Goal: Check status: Check status

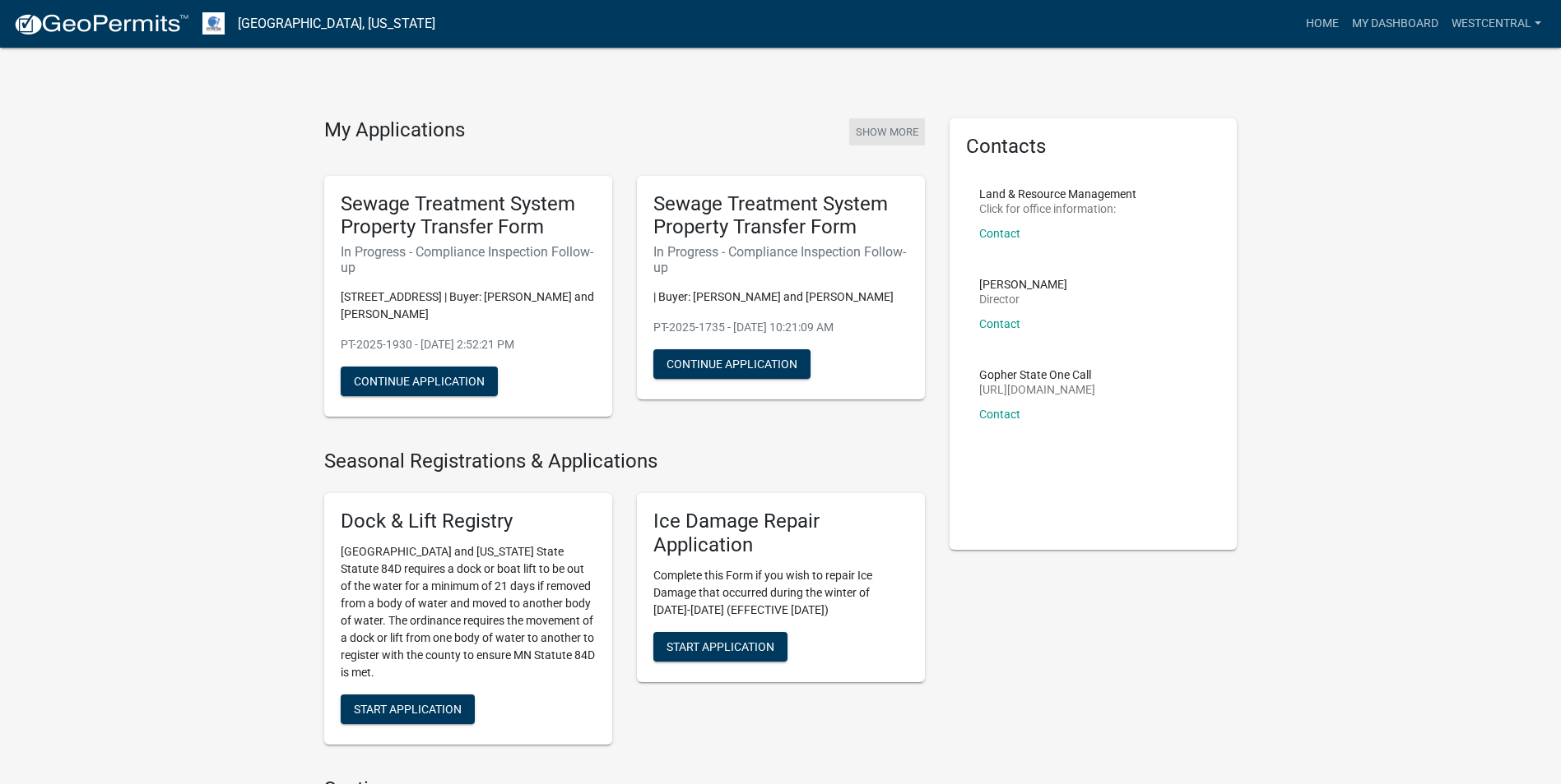
click at [887, 137] on button "Show More" at bounding box center [886, 131] width 76 height 27
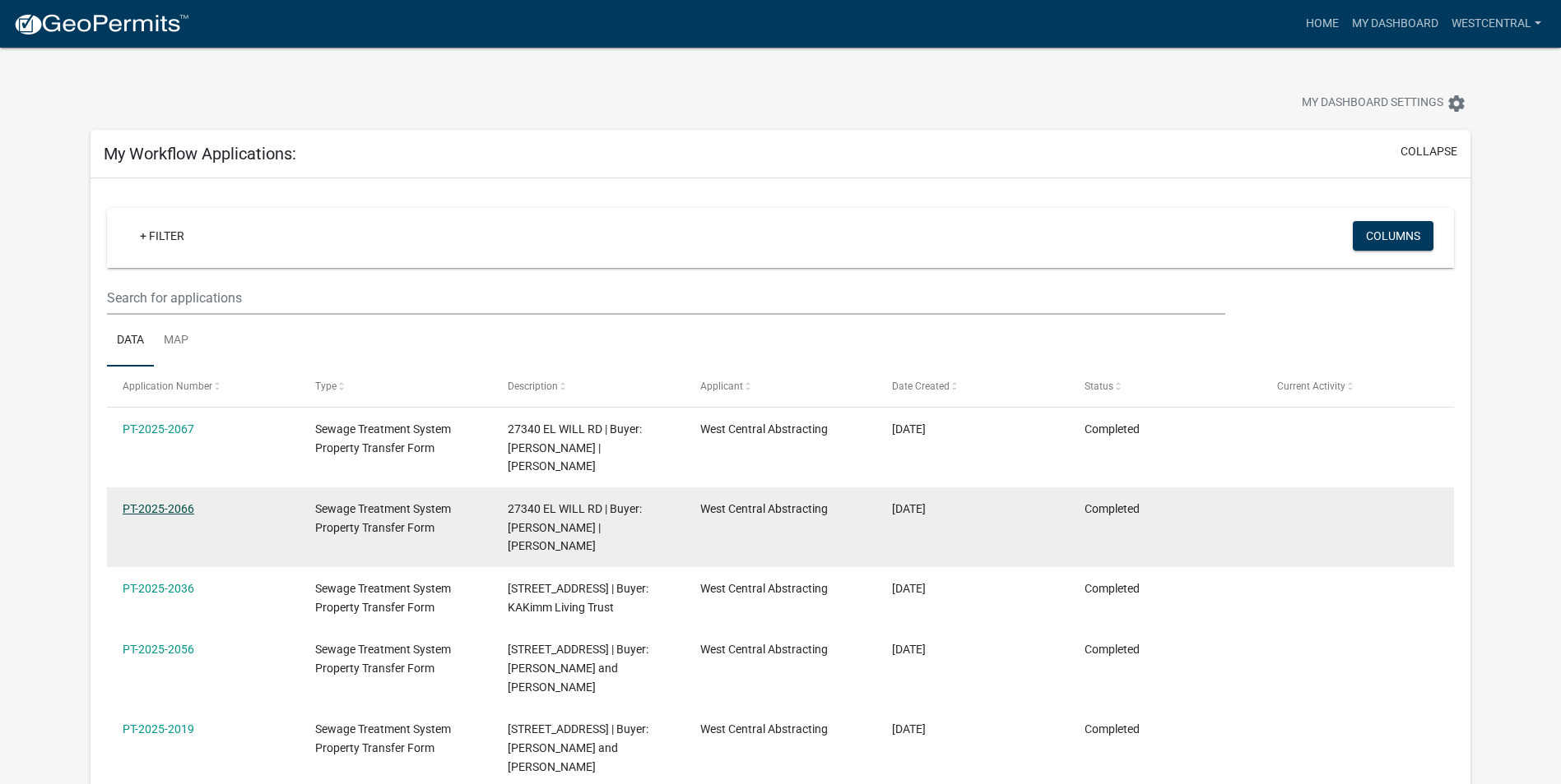
click at [161, 508] on link "PT-2025-2066" at bounding box center [158, 508] width 71 height 13
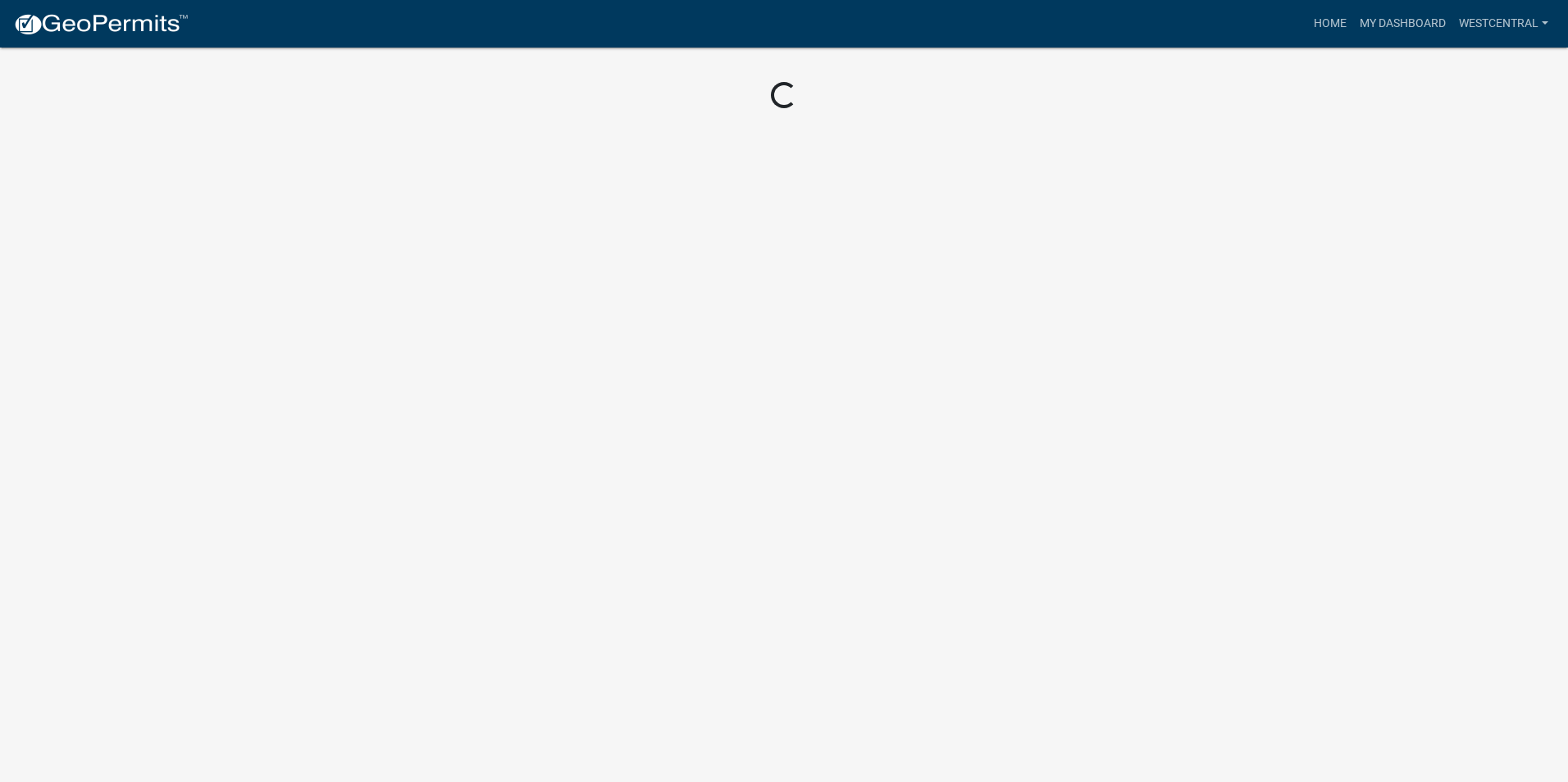
click at [161, 507] on body "Internet Explorer does NOT work with GeoPermits. Get a new browser for more sec…" at bounding box center [784, 391] width 1568 height 782
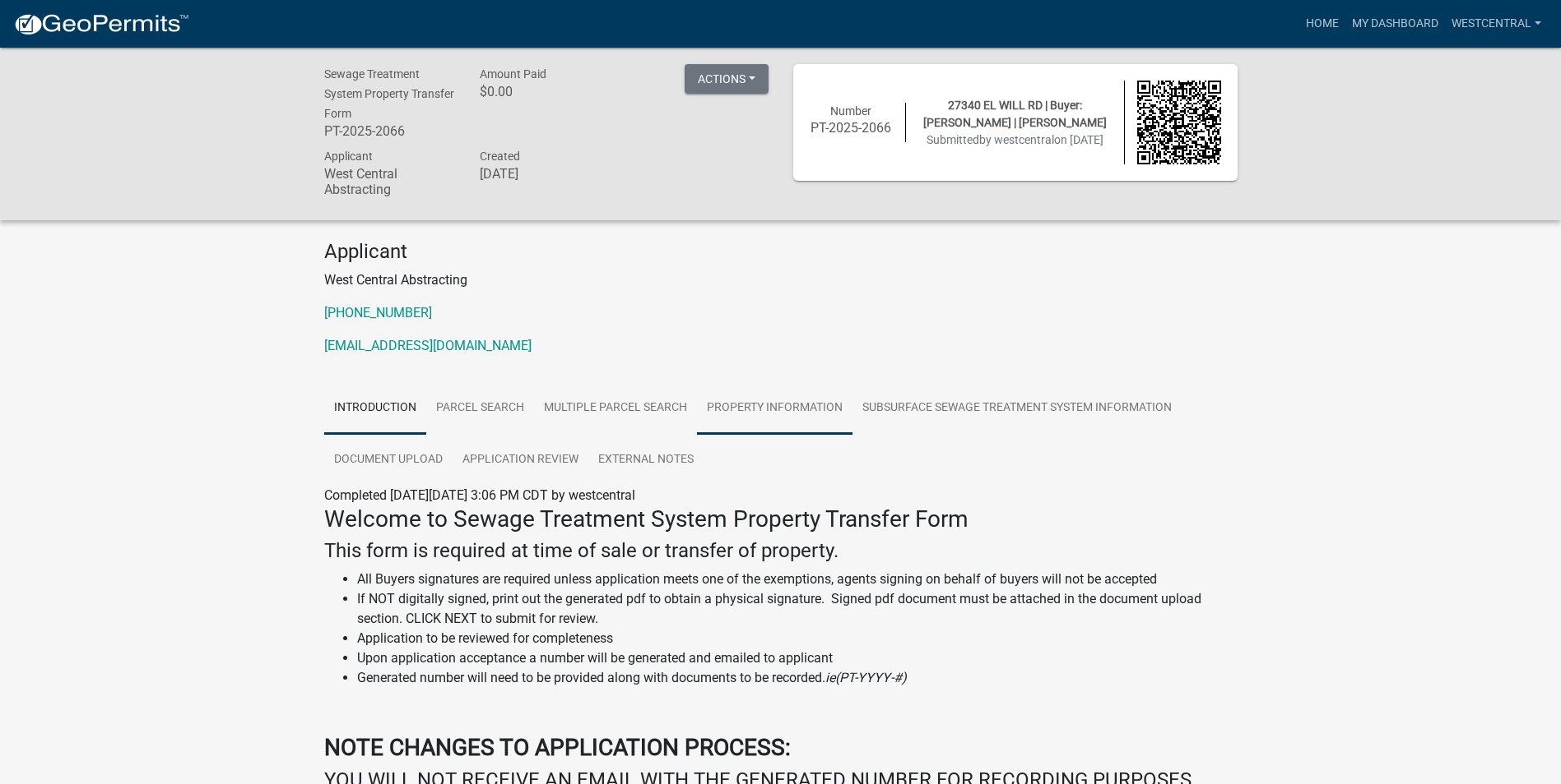
click at [751, 403] on link "Property Information" at bounding box center [774, 408] width 155 height 52
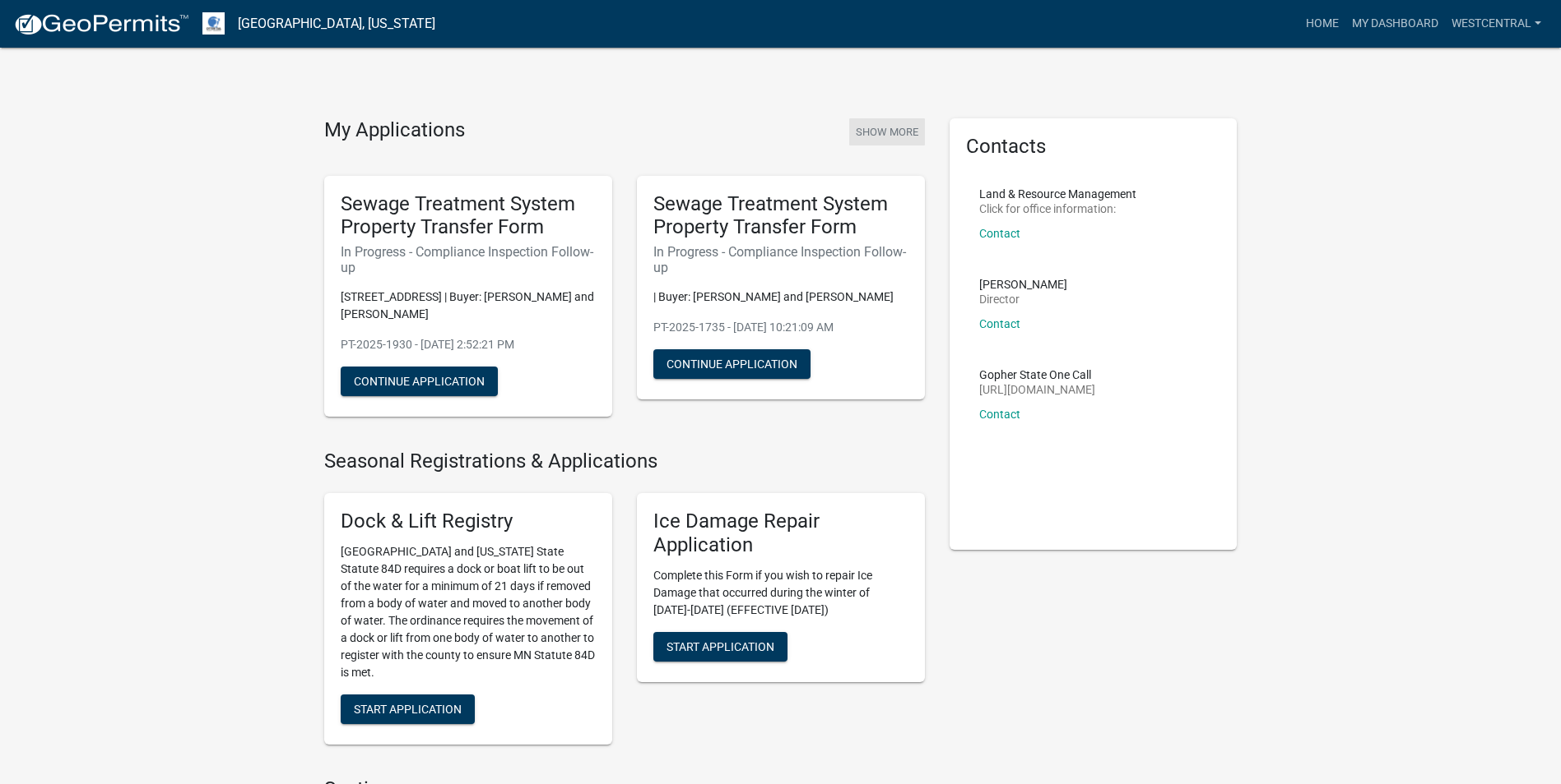
click at [900, 135] on button "Show More" at bounding box center [886, 131] width 76 height 27
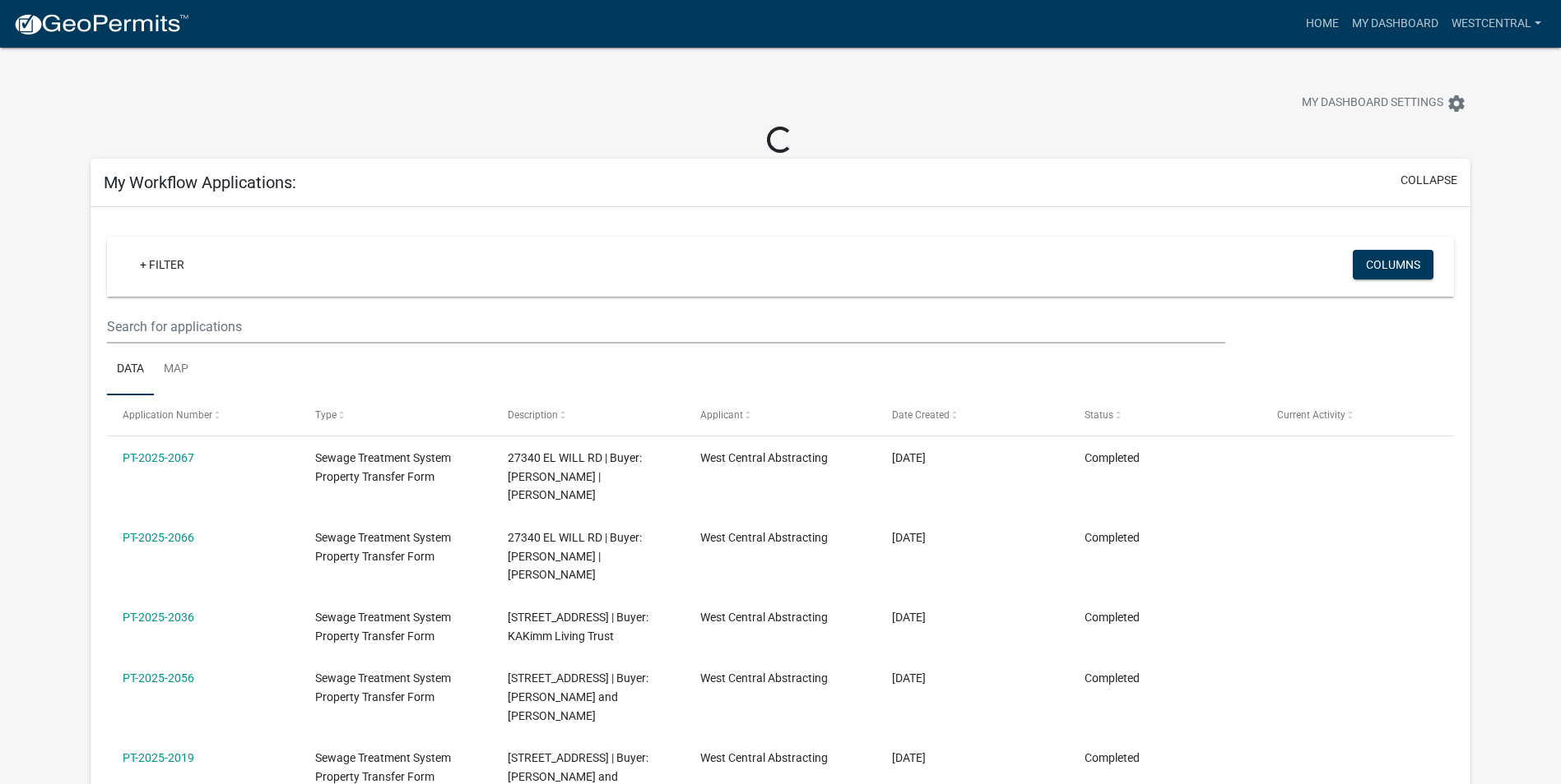
click at [184, 454] on link "PT-2025-2067" at bounding box center [158, 458] width 71 height 13
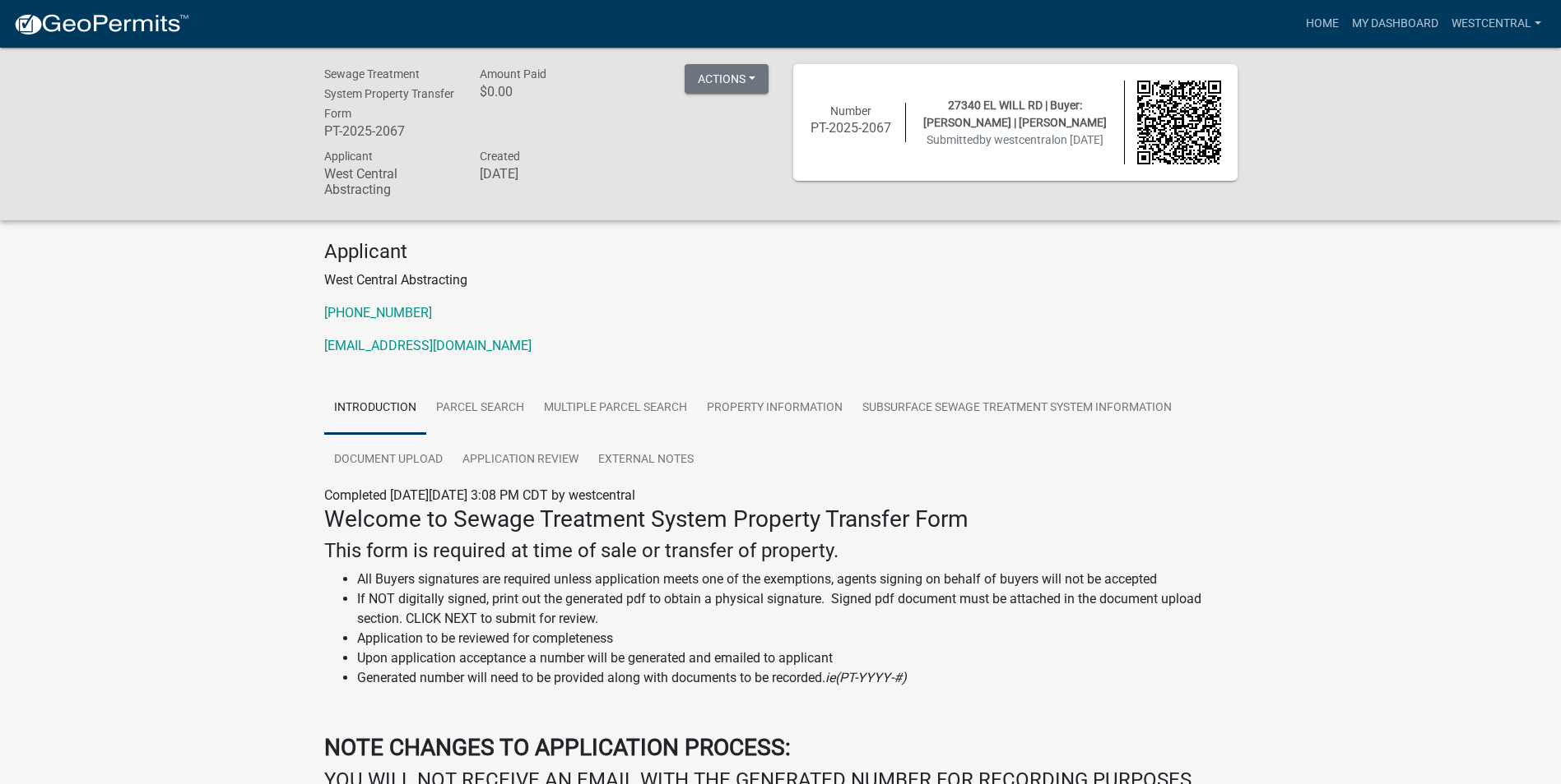
drag, startPoint x: 916, startPoint y: 526, endPoint x: 924, endPoint y: 510, distance: 17.9
click at [917, 523] on h3 "Welcome to Sewage Treatment System Property Transfer Form" at bounding box center [780, 520] width 913 height 28
click at [928, 509] on h3 "Welcome to Sewage Treatment System Property Transfer Form" at bounding box center [780, 520] width 913 height 28
